Goal: Transaction & Acquisition: Purchase product/service

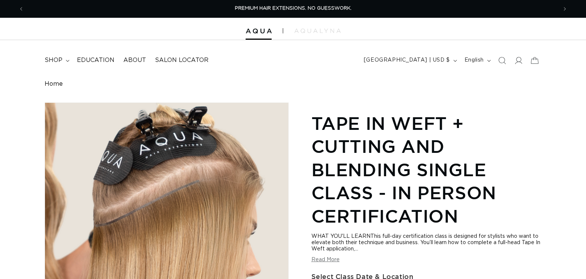
select select "46740431503588"
drag, startPoint x: 314, startPoint y: 121, endPoint x: 420, endPoint y: 124, distance: 105.5
click at [420, 124] on h1 "Tape In Weft + Cutting and Blending Single Class - In Person Certification" at bounding box center [426, 170] width 230 height 116
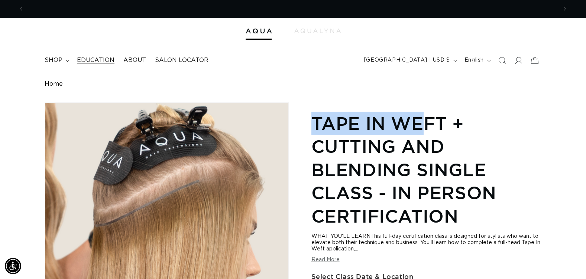
scroll to position [0, 1066]
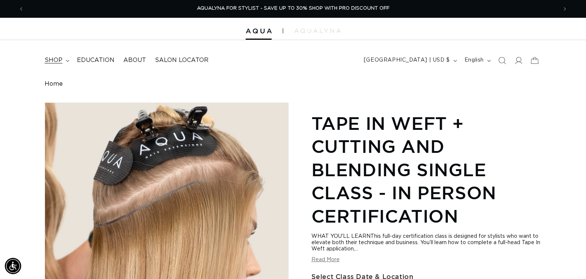
click at [61, 58] on span "shop" at bounding box center [54, 60] width 18 height 8
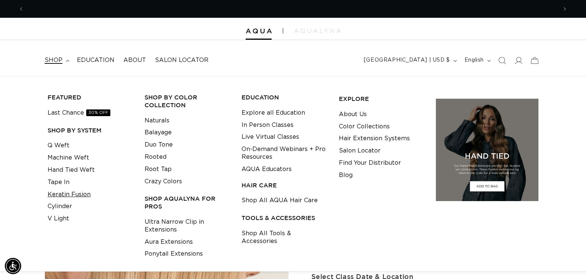
scroll to position [0, 533]
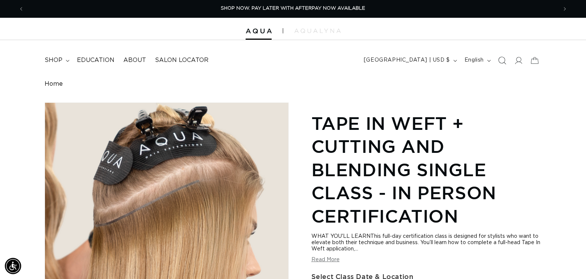
click at [502, 61] on icon "Search" at bounding box center [502, 60] width 8 height 8
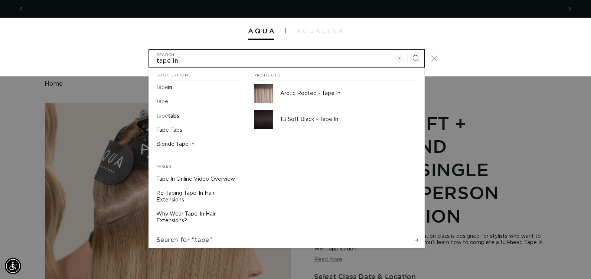
scroll to position [0, 0]
type input "tape in weft"
click at [408, 50] on button "Search" at bounding box center [416, 58] width 16 height 16
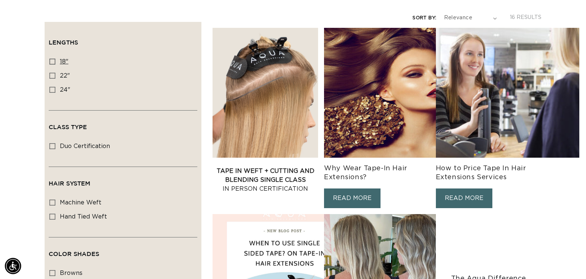
click at [55, 59] on icon at bounding box center [52, 62] width 6 height 6
click at [55, 59] on input "18" 18" (6 products)" at bounding box center [52, 62] width 6 height 6
checkbox input "true"
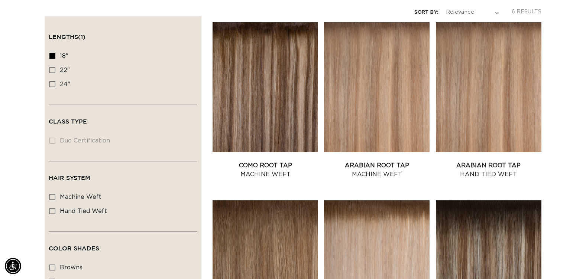
scroll to position [152, 0]
